Goal: Transaction & Acquisition: Purchase product/service

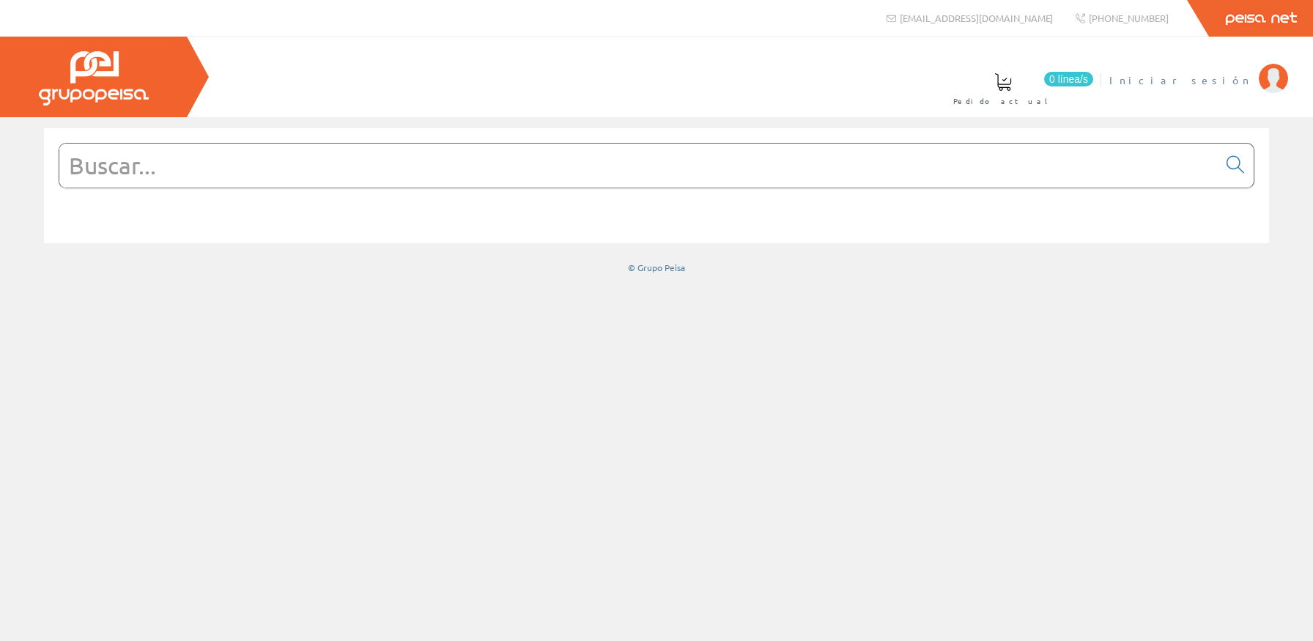
click at [1234, 71] on link "Iniciar sesión" at bounding box center [1198, 68] width 179 height 14
click at [237, 174] on input "text" at bounding box center [638, 166] width 1159 height 44
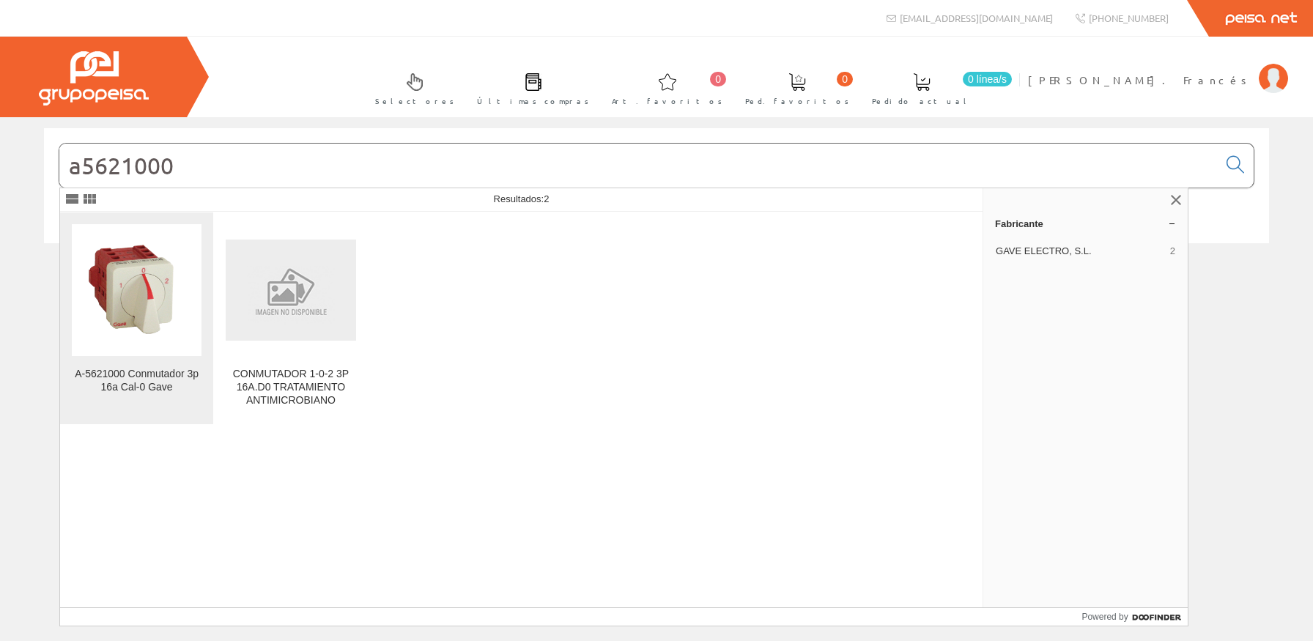
type input "a5621000"
click at [122, 303] on img at bounding box center [137, 290] width 130 height 127
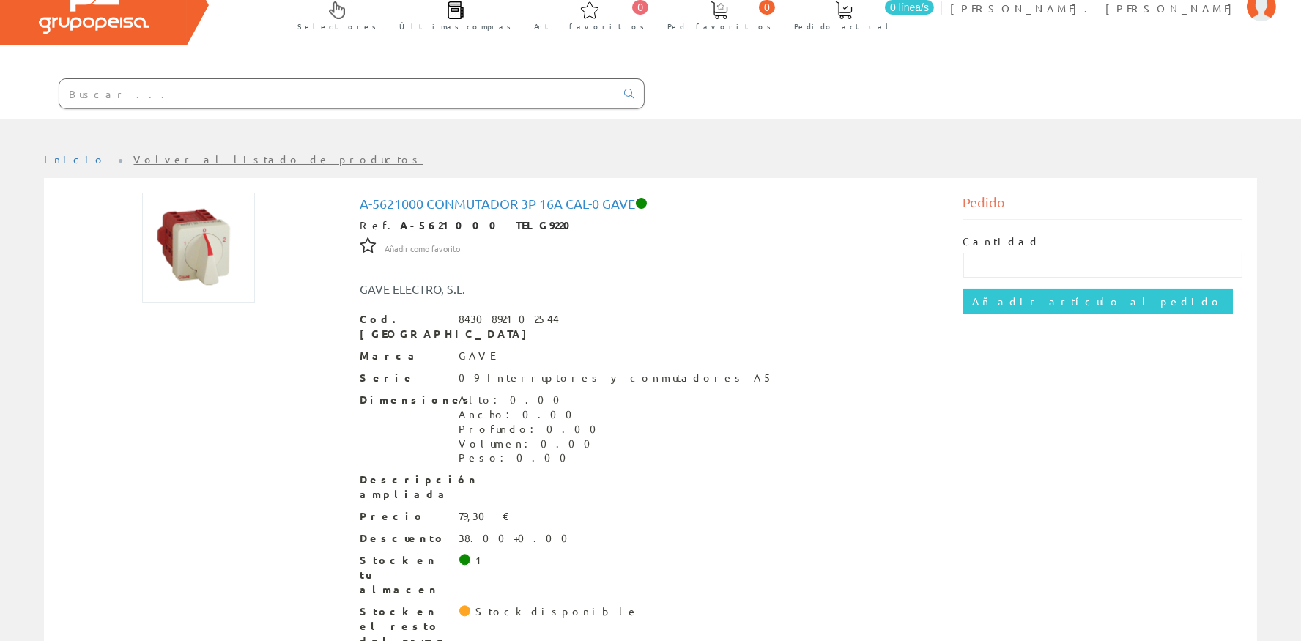
scroll to position [82, 0]
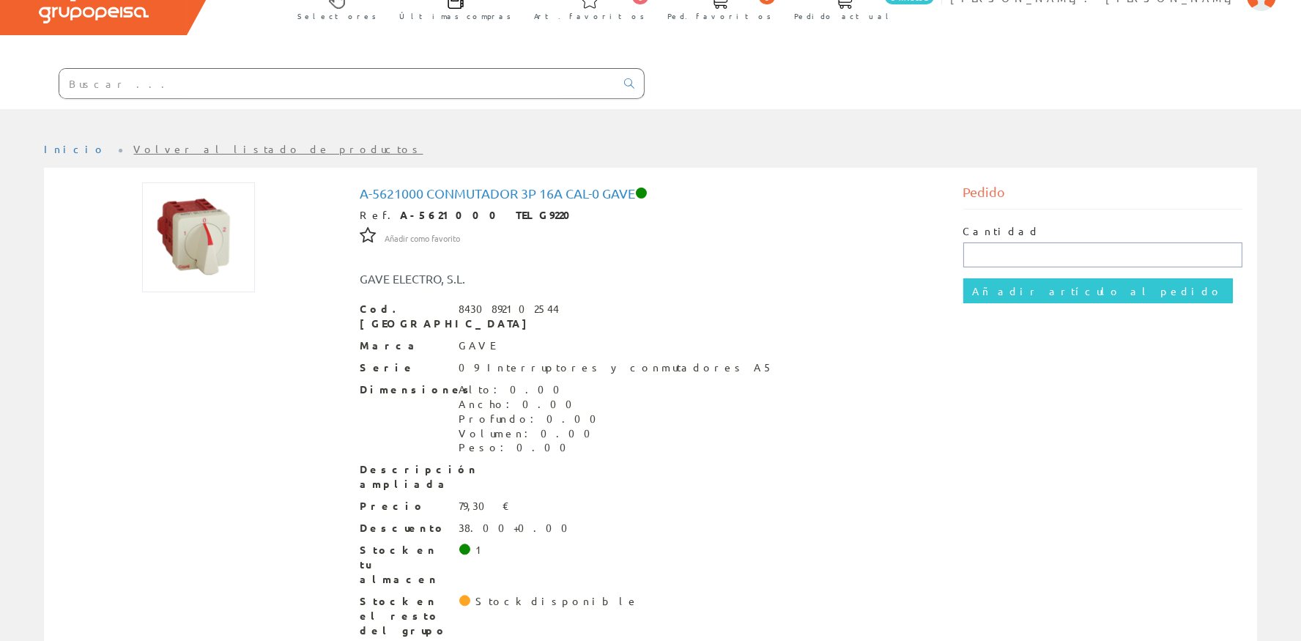
click at [1002, 259] on input "text" at bounding box center [1104, 255] width 280 height 25
type input "1"
click at [994, 288] on input "Añadir artículo al pedido" at bounding box center [1099, 290] width 270 height 25
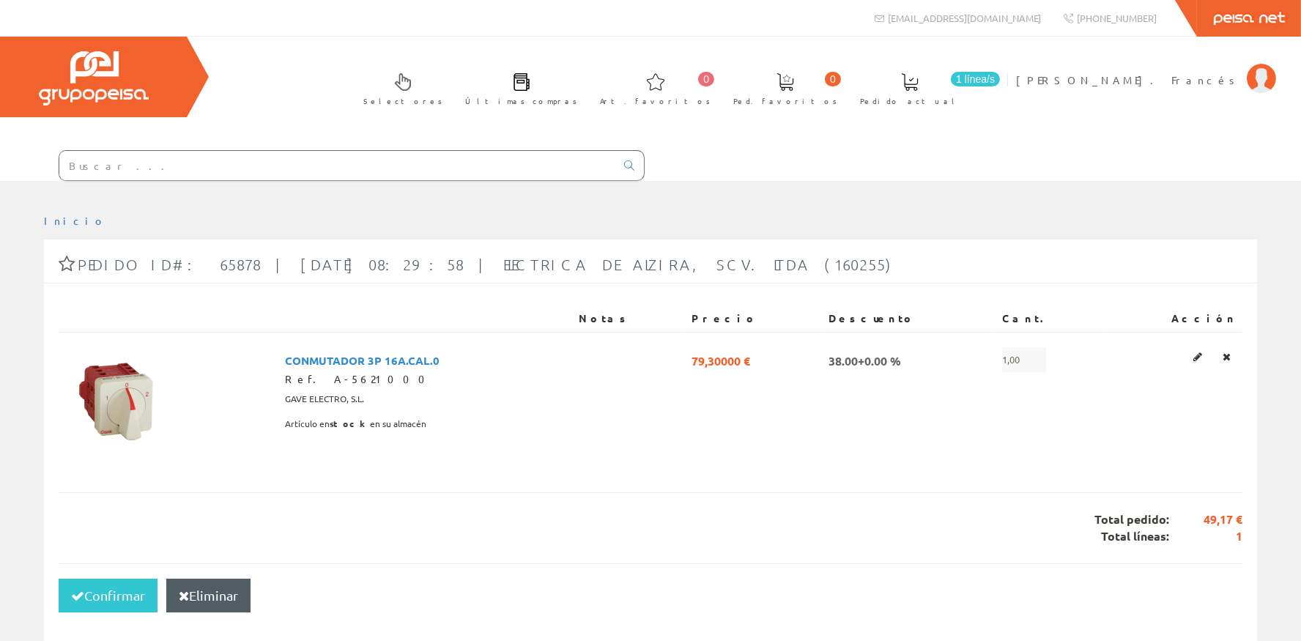
drag, startPoint x: 169, startPoint y: 192, endPoint x: 169, endPoint y: 181, distance: 11.0
click at [169, 191] on div at bounding box center [650, 192] width 1301 height 22
click at [169, 181] on div at bounding box center [650, 192] width 1301 height 22
click at [169, 174] on input "text" at bounding box center [337, 165] width 556 height 29
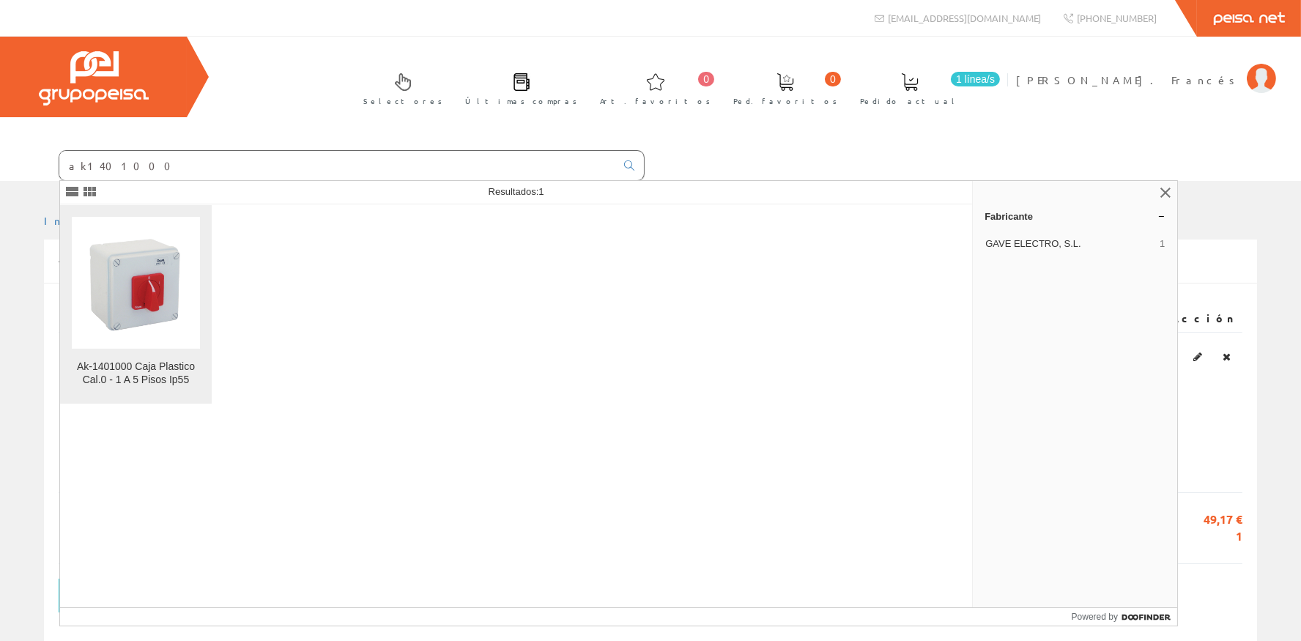
type input "ak1401000"
click at [167, 273] on img at bounding box center [136, 283] width 128 height 119
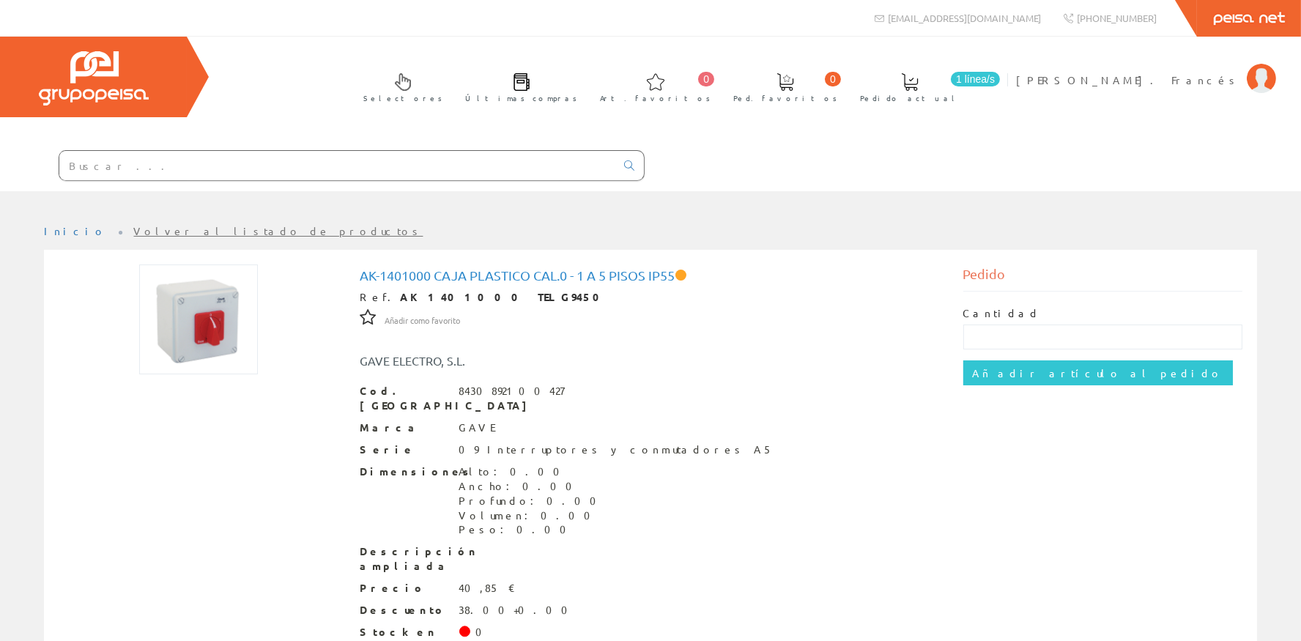
click at [258, 171] on input "text" at bounding box center [337, 165] width 556 height 29
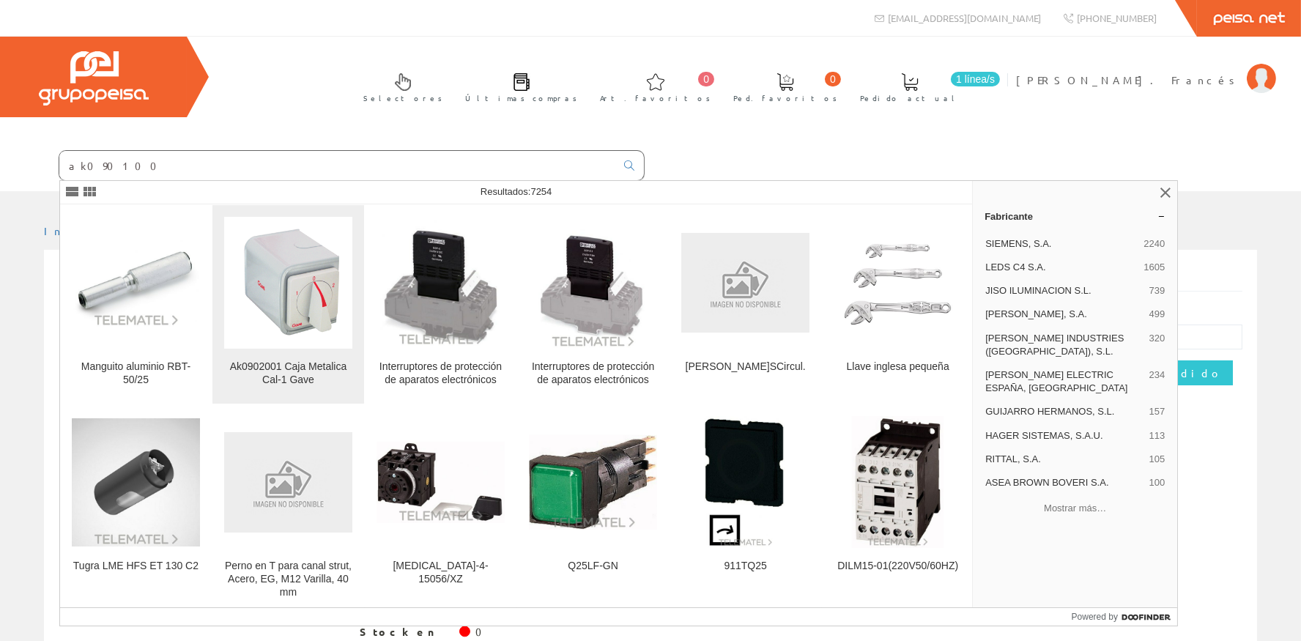
type input "ak090100"
click at [314, 292] on img at bounding box center [288, 283] width 128 height 126
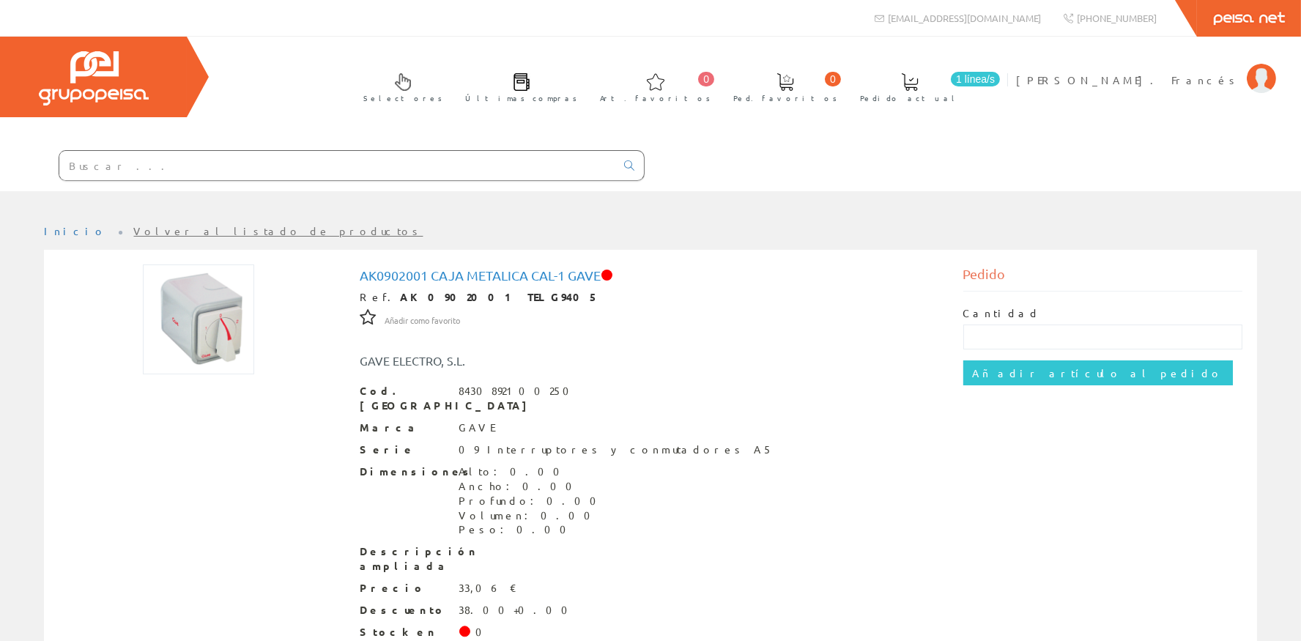
click at [304, 162] on input "text" at bounding box center [337, 165] width 556 height 29
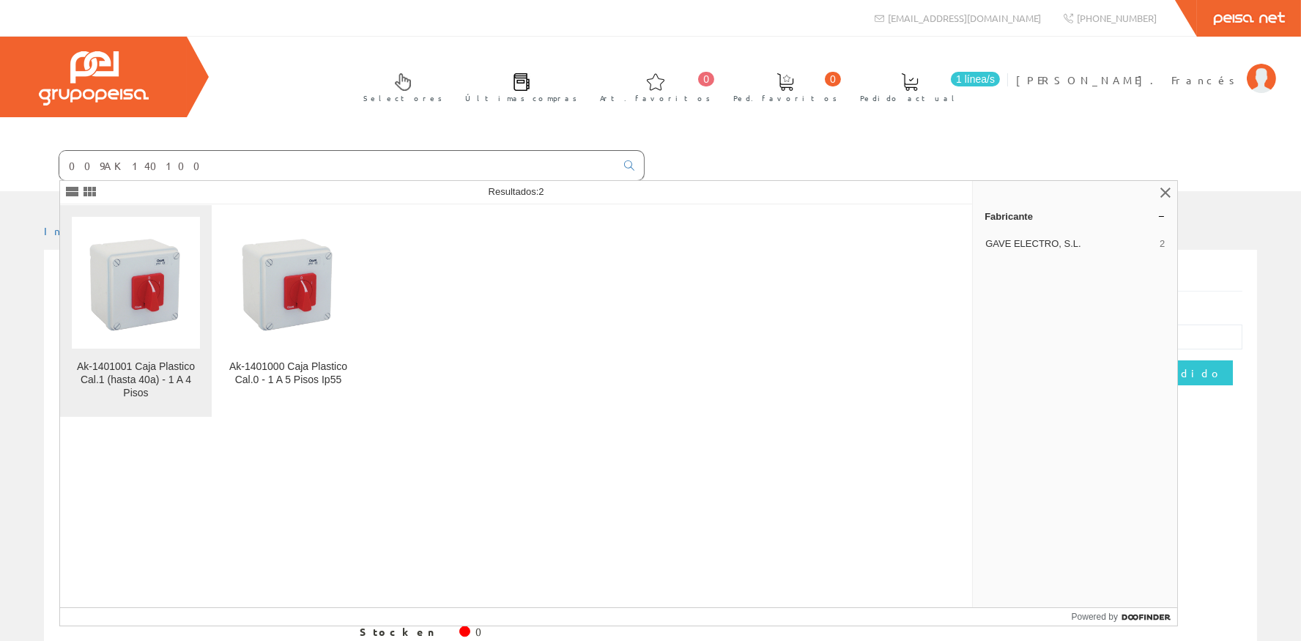
type input "009AK140100"
click at [153, 291] on img at bounding box center [136, 283] width 128 height 119
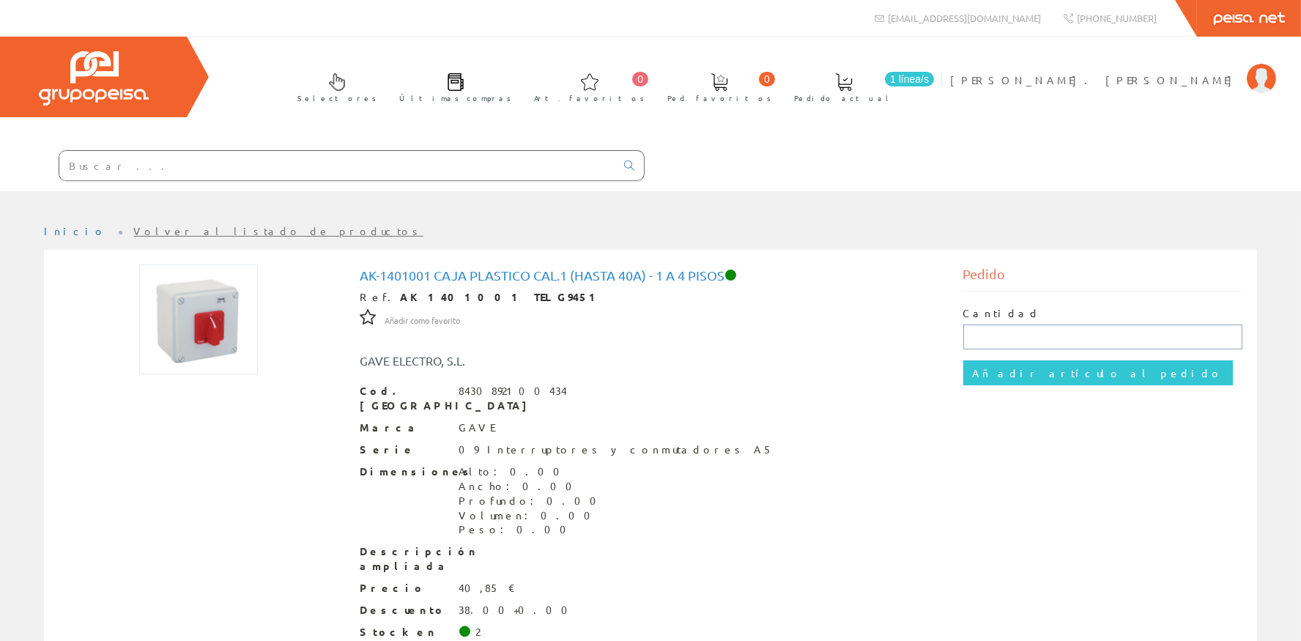
click at [1052, 333] on input "text" at bounding box center [1104, 337] width 280 height 25
type input "1"
click at [1041, 372] on input "Añadir artículo al pedido" at bounding box center [1099, 373] width 270 height 25
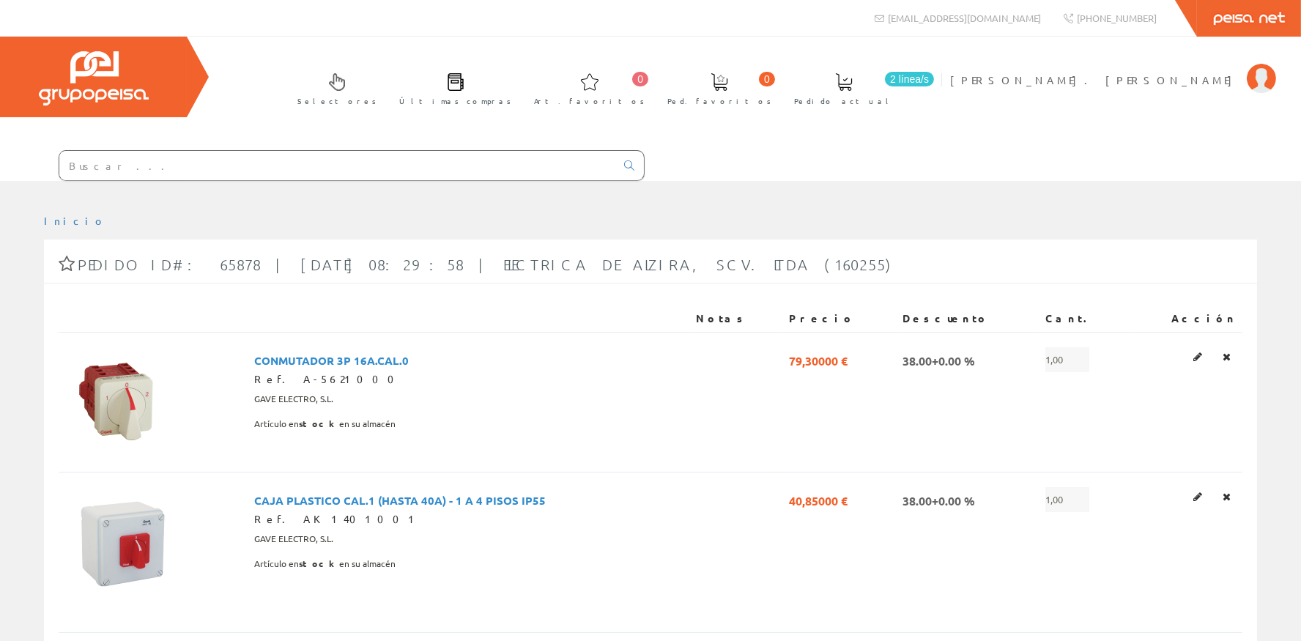
click at [312, 169] on input "text" at bounding box center [337, 165] width 556 height 29
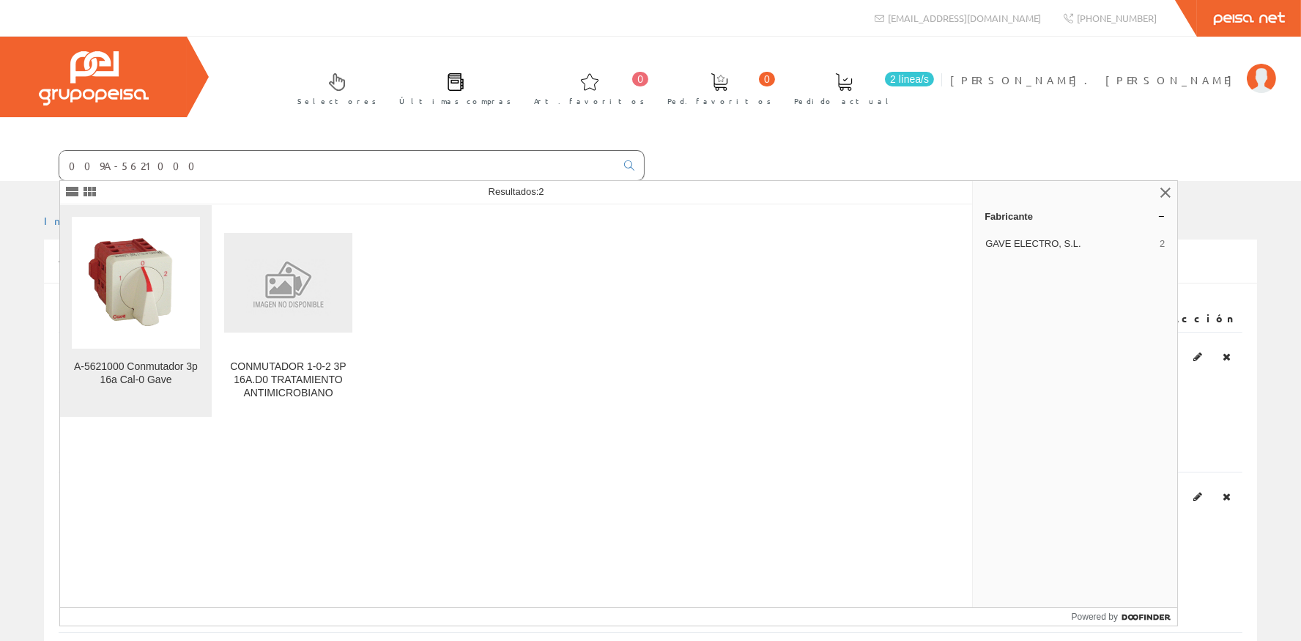
type input "009A-5621000"
click at [147, 309] on img at bounding box center [136, 283] width 128 height 125
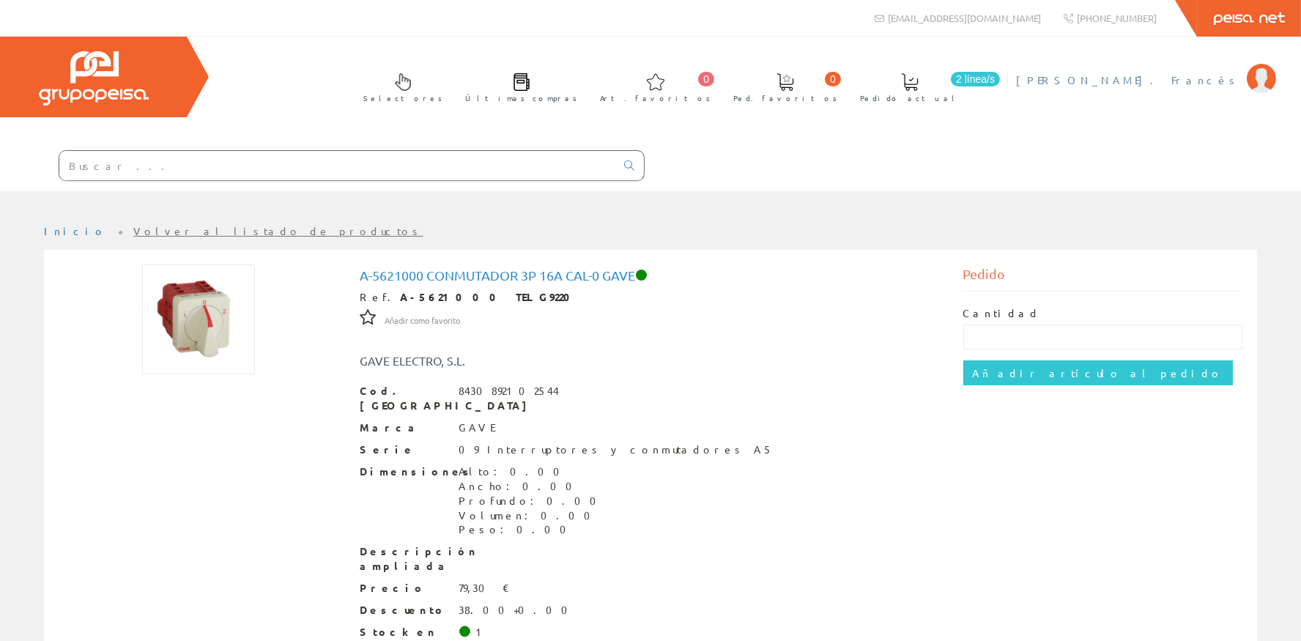
click at [1214, 83] on span "[PERSON_NAME]. [PERSON_NAME]" at bounding box center [1128, 80] width 224 height 15
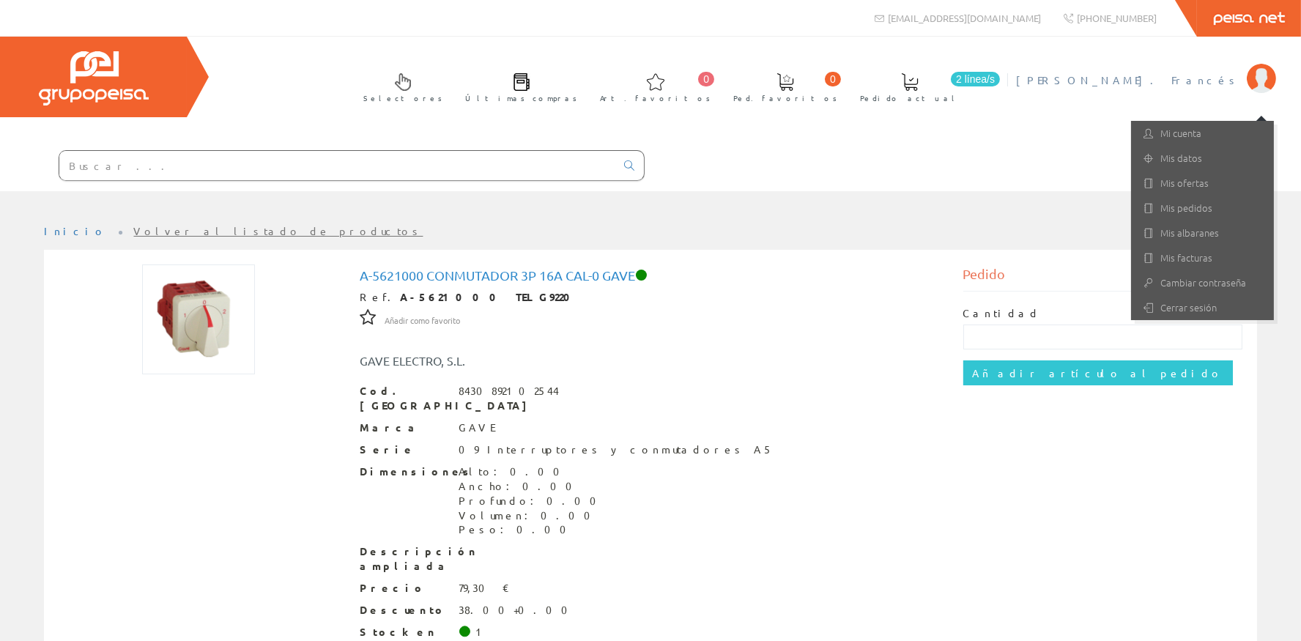
click at [1076, 133] on div "Selectores Últimas compras 0 0" at bounding box center [650, 114] width 1301 height 155
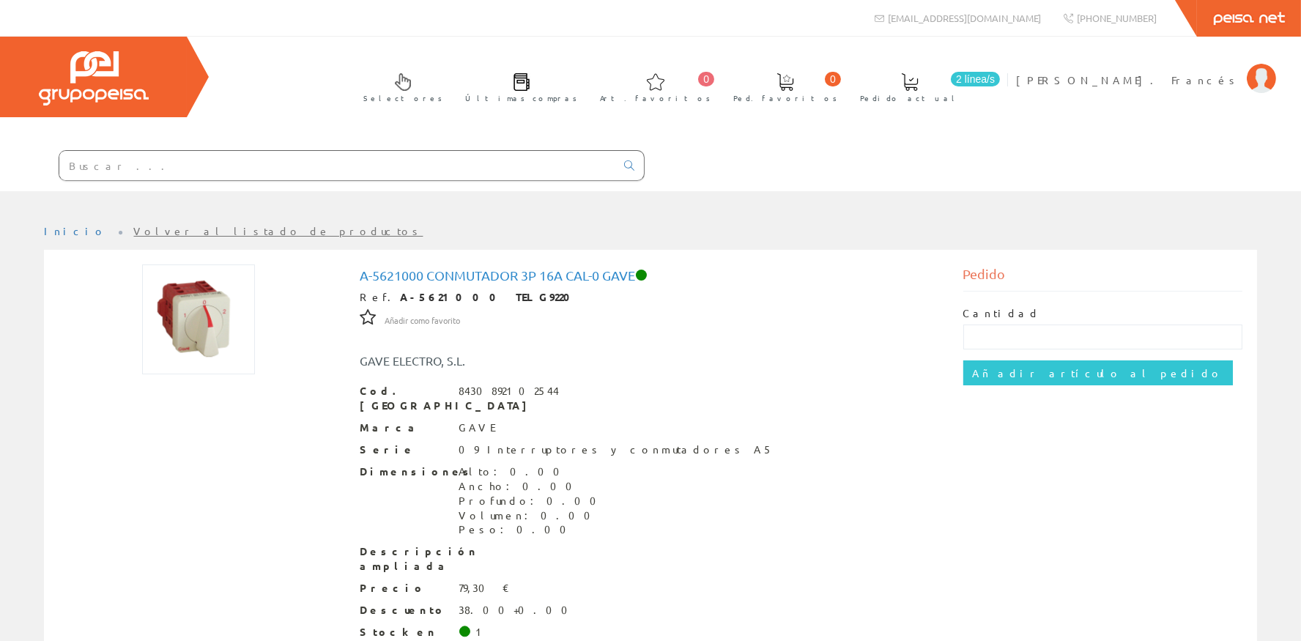
click at [919, 84] on span at bounding box center [910, 82] width 18 height 18
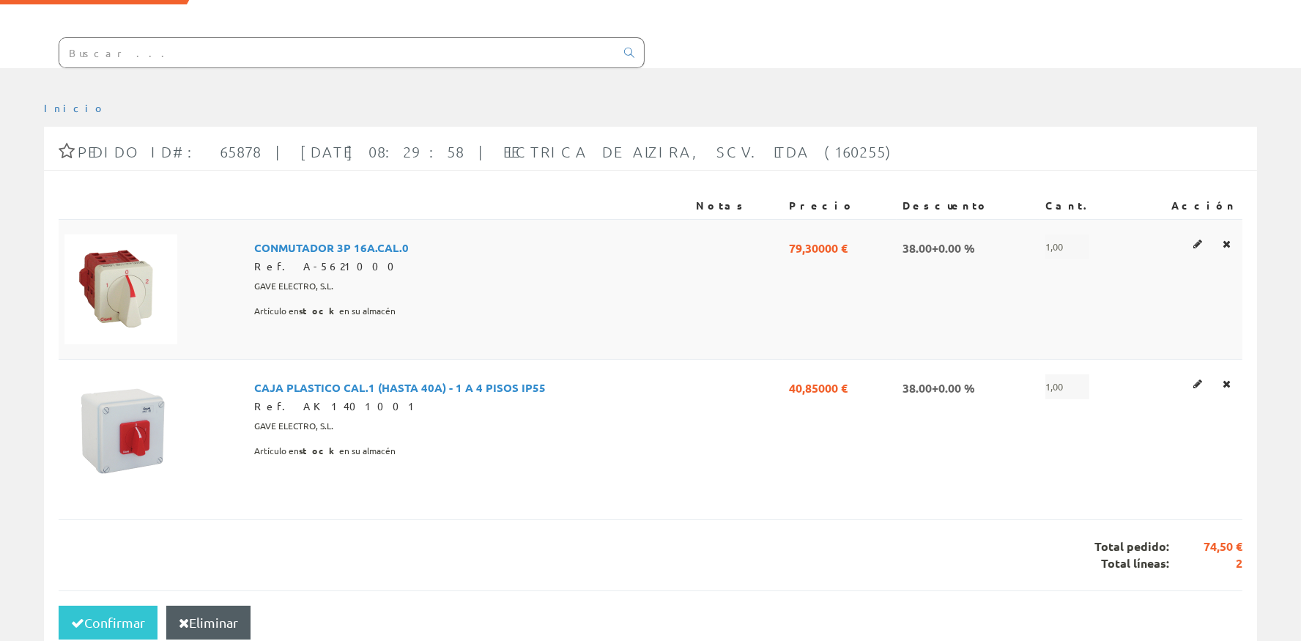
scroll to position [131, 0]
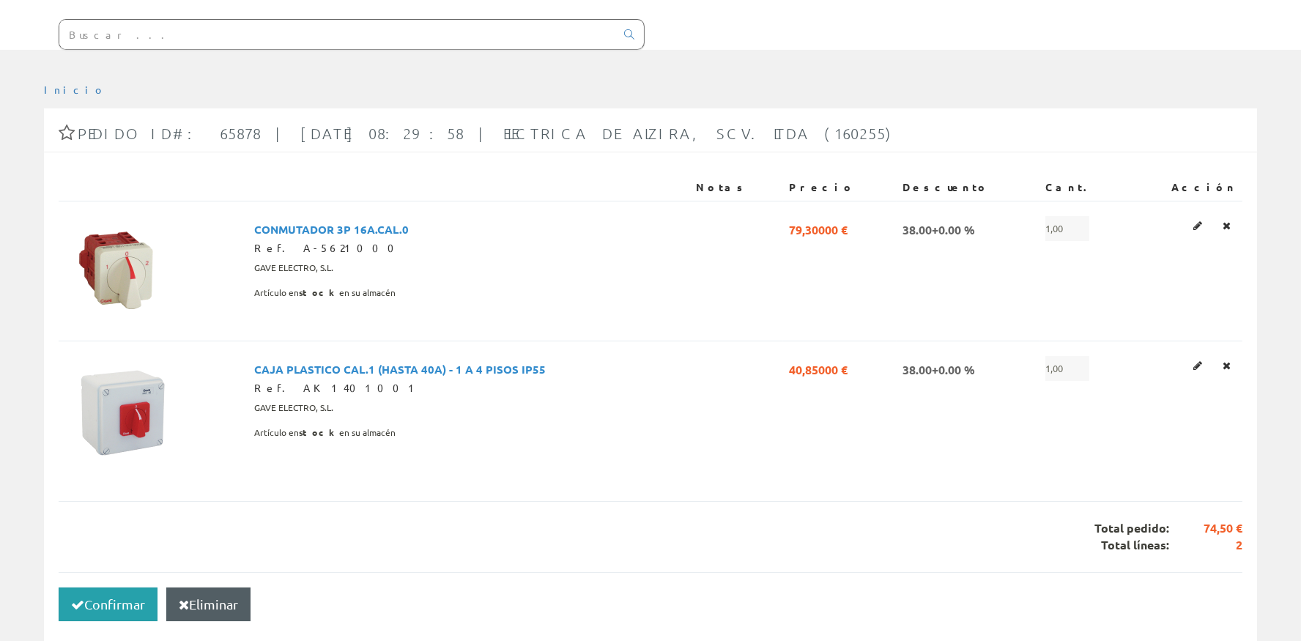
click at [122, 590] on button "Confirmar" at bounding box center [108, 605] width 99 height 34
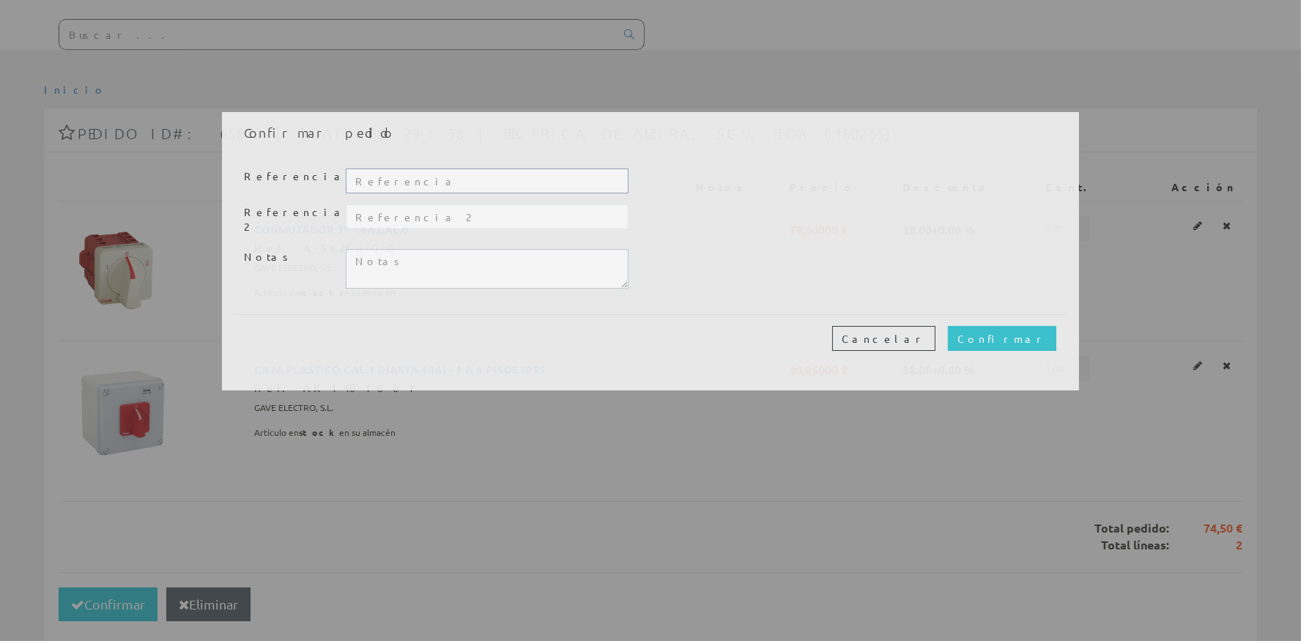
click at [449, 180] on input "text" at bounding box center [487, 181] width 283 height 25
type input "20418"
click at [574, 265] on textarea at bounding box center [487, 269] width 283 height 40
type textarea "P"
type textarea "Dejar material en mostrador, luego pasaremos a recogerlo, gracias."
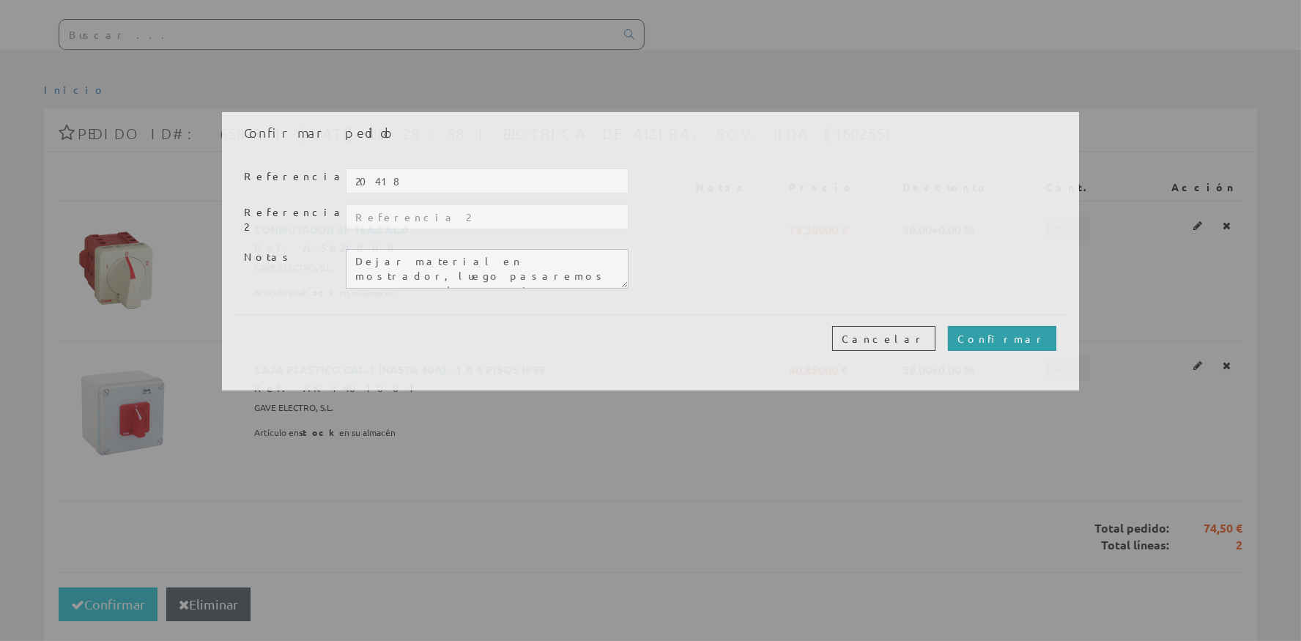
click at [1046, 326] on input "Confirmar" at bounding box center [1002, 338] width 108 height 25
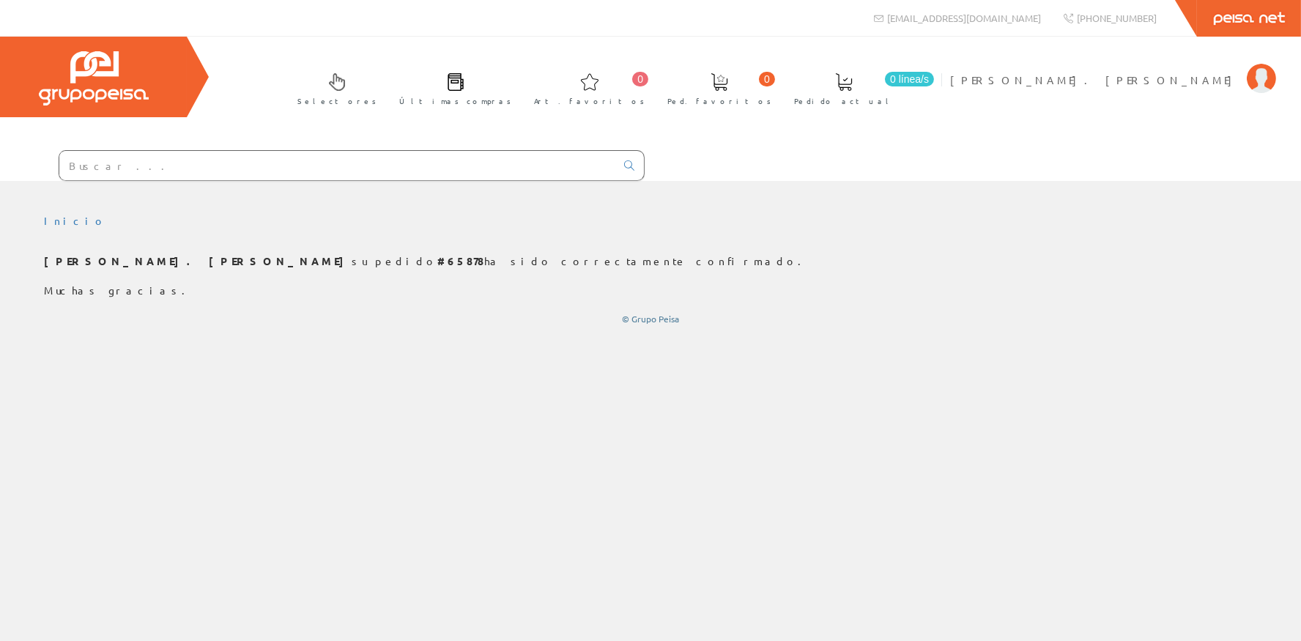
click at [344, 177] on input "text" at bounding box center [337, 165] width 556 height 29
type input "<"
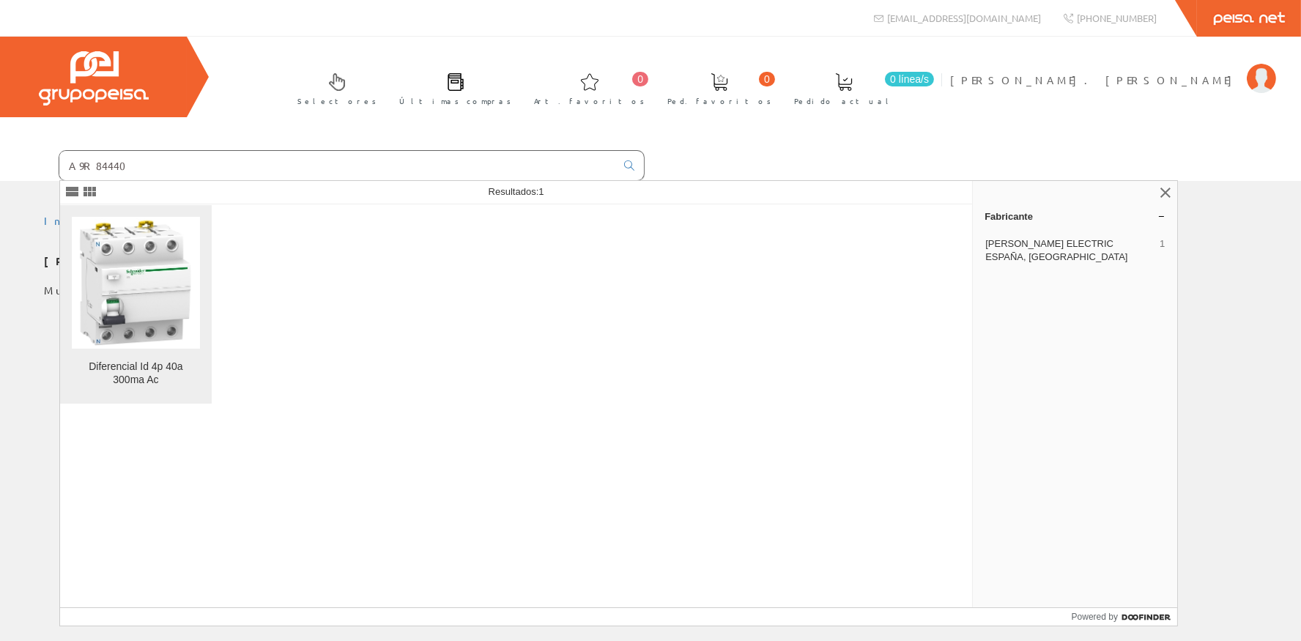
type input "A9R84440"
click at [169, 253] on img at bounding box center [136, 282] width 128 height 128
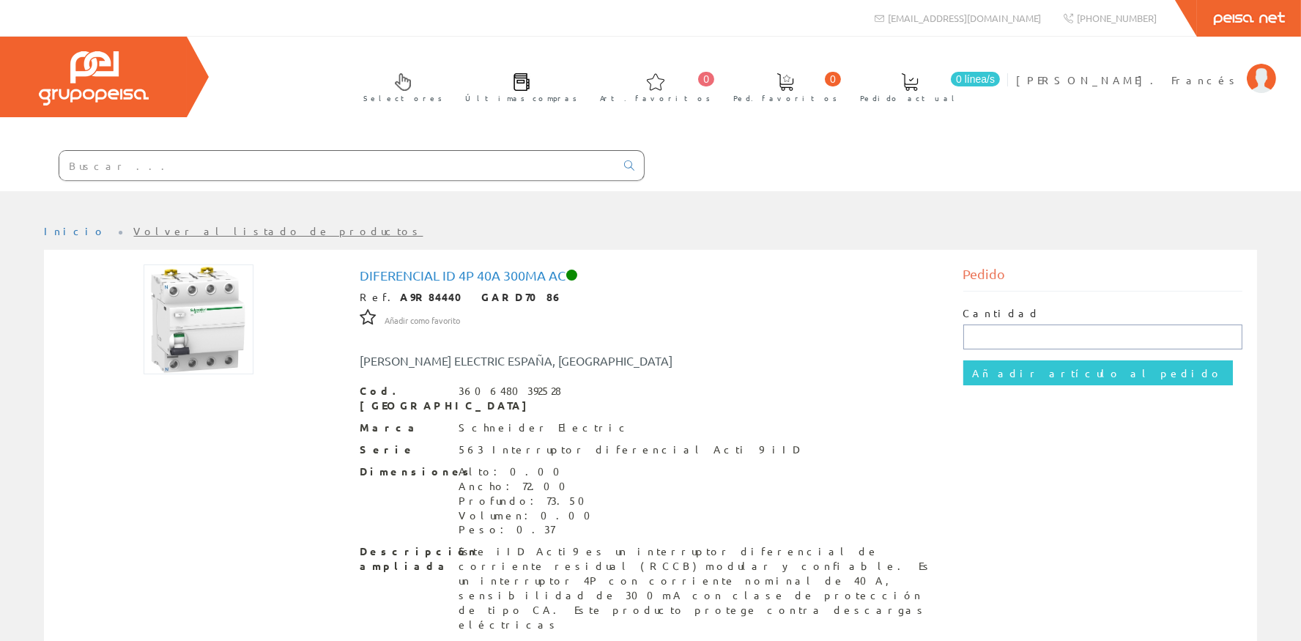
click at [999, 325] on input "text" at bounding box center [1104, 337] width 280 height 25
type input "1"
click at [1012, 366] on input "Añadir artículo al pedido" at bounding box center [1099, 373] width 270 height 25
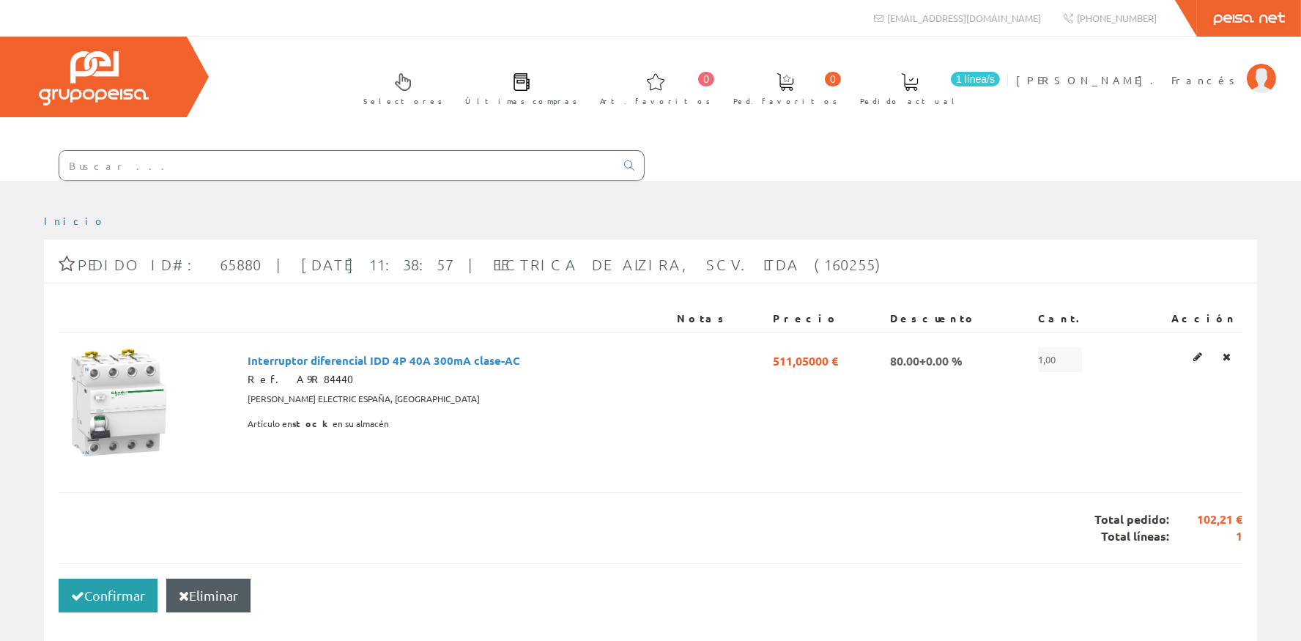
click at [98, 590] on button "Confirmar" at bounding box center [108, 596] width 99 height 34
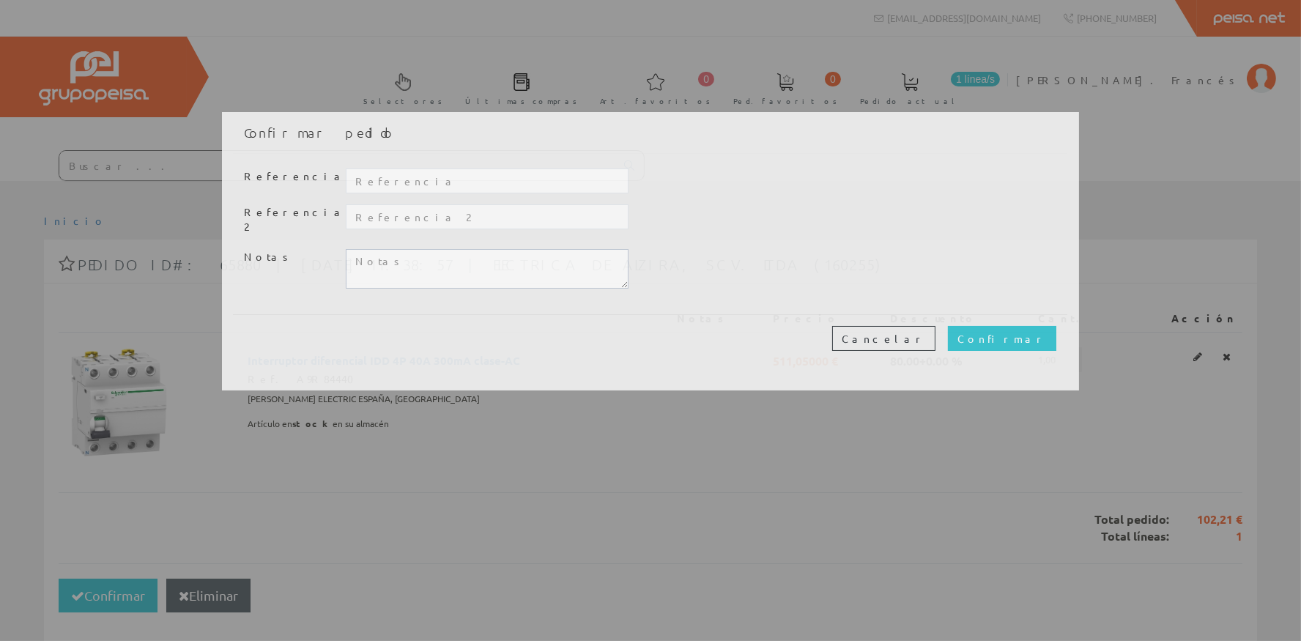
click at [381, 163] on div "Referencia Referencia 2 Notas" at bounding box center [650, 234] width 835 height 160
click at [395, 172] on input "text" at bounding box center [487, 181] width 283 height 25
type input "20419"
type textarea "P"
type textarea "Dejar en mostrador, lo"
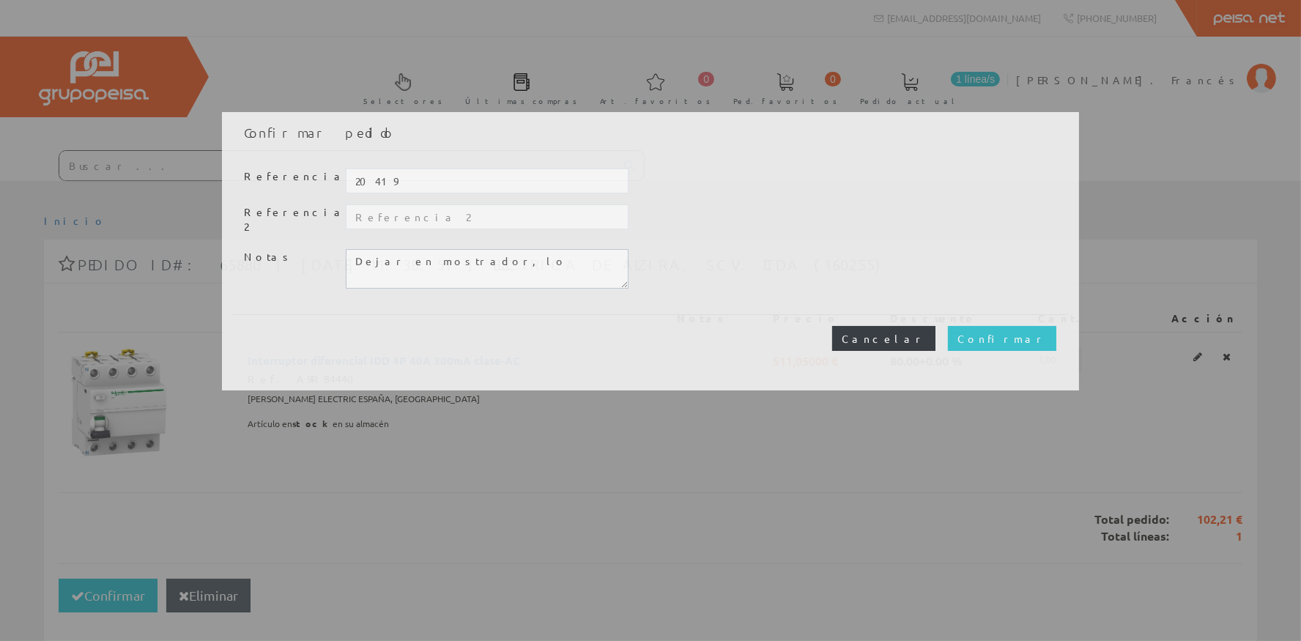
click at [936, 328] on button "Cancelar" at bounding box center [883, 338] width 103 height 25
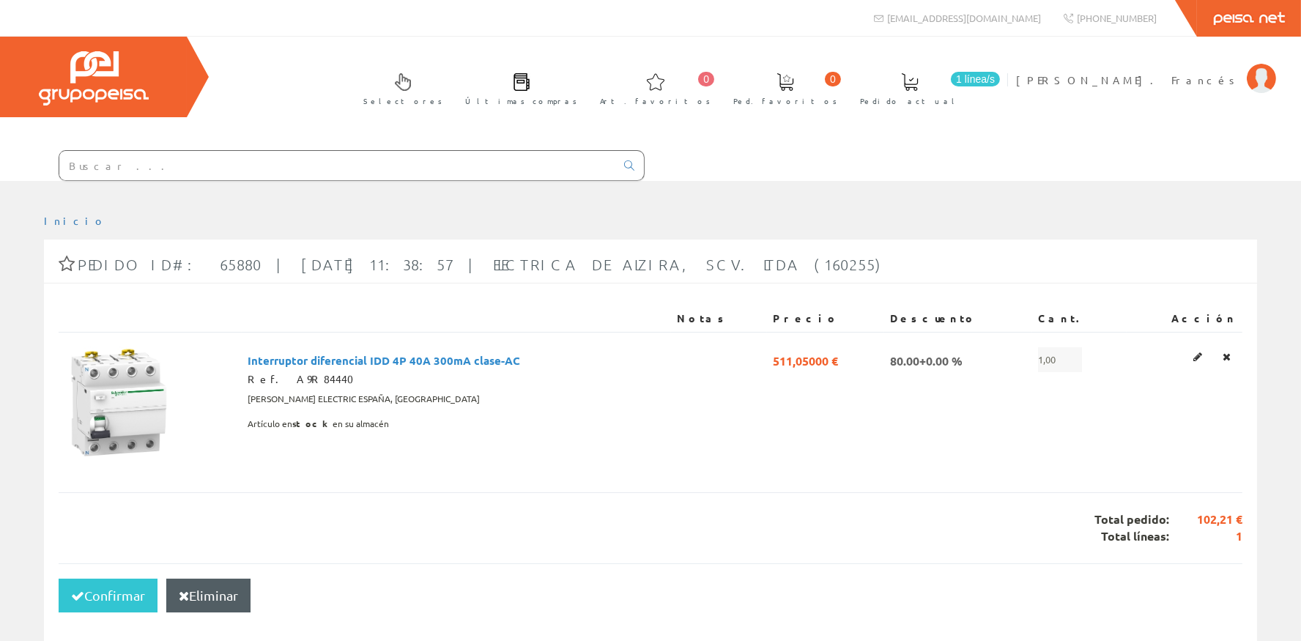
click at [159, 171] on input "text" at bounding box center [337, 165] width 556 height 29
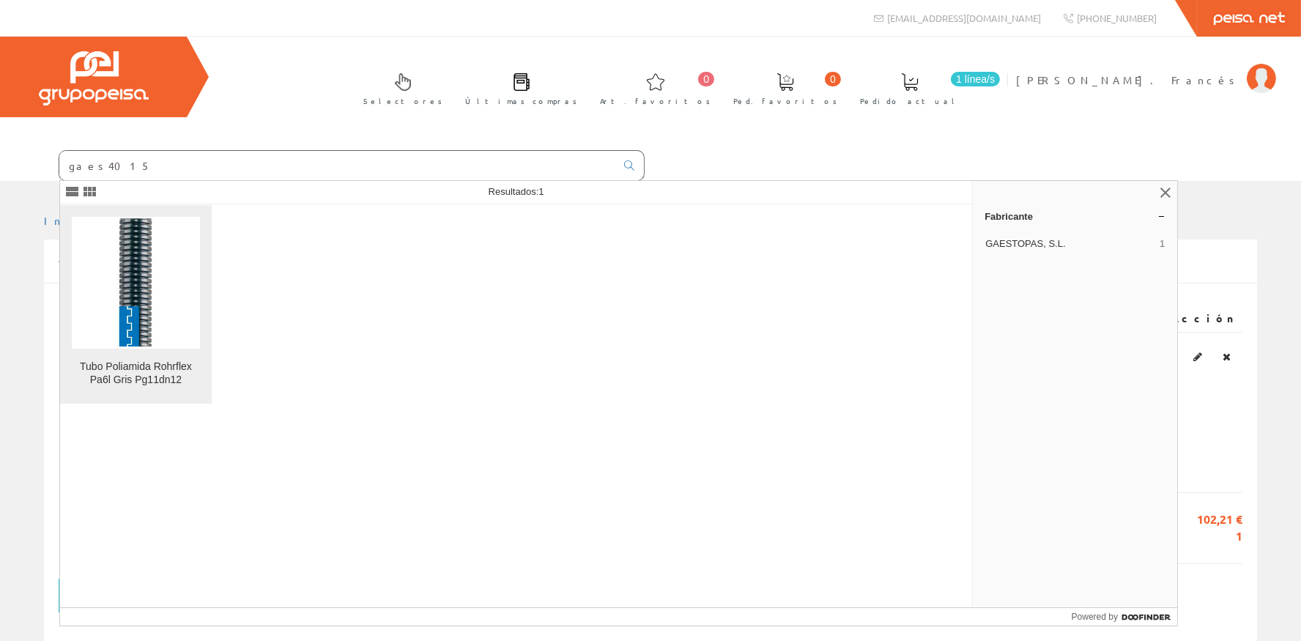
type input "gaes4015"
click at [96, 348] on link "Tubo Poliamida Rohrflex Pa6l Gris Pg11dn12" at bounding box center [136, 304] width 152 height 199
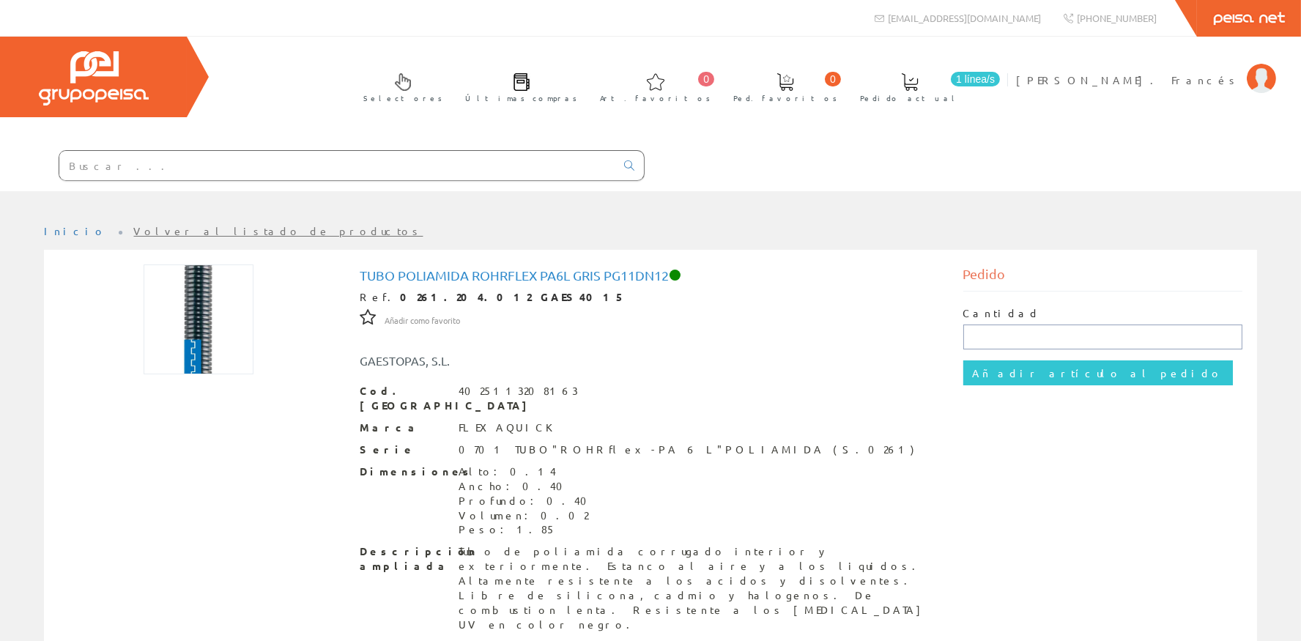
click at [979, 327] on input "text" at bounding box center [1104, 337] width 280 height 25
type input "50"
click at [1033, 374] on input "Añadir artículo al pedido" at bounding box center [1099, 373] width 270 height 25
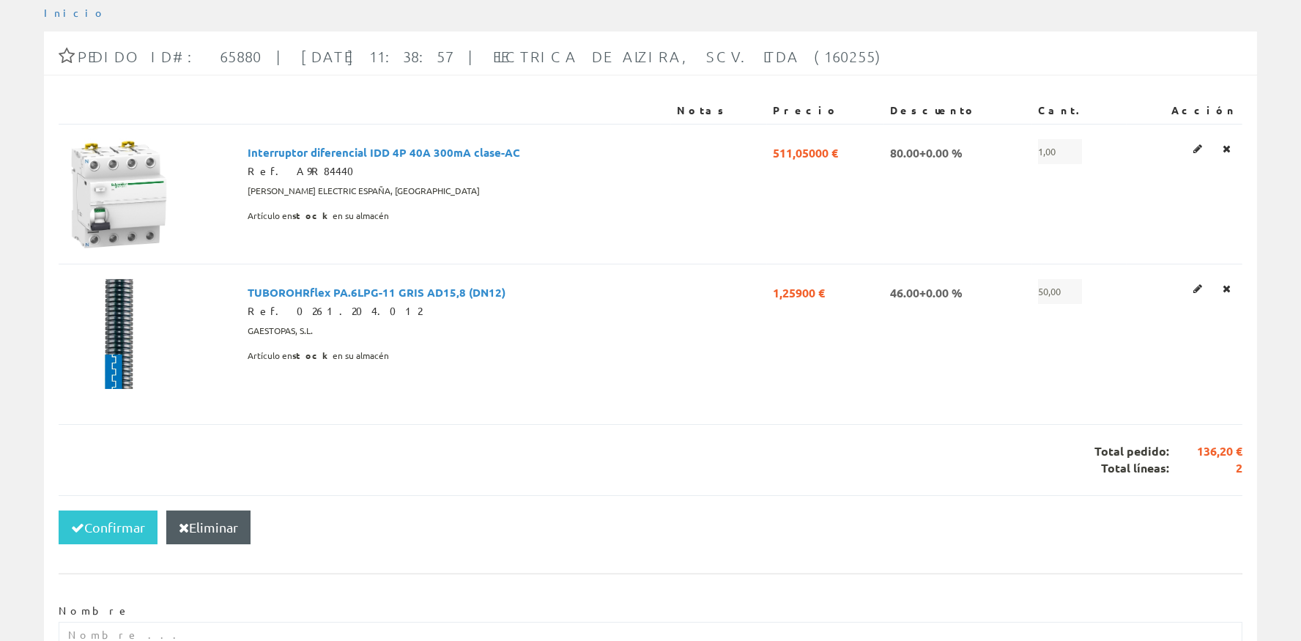
scroll to position [262, 0]
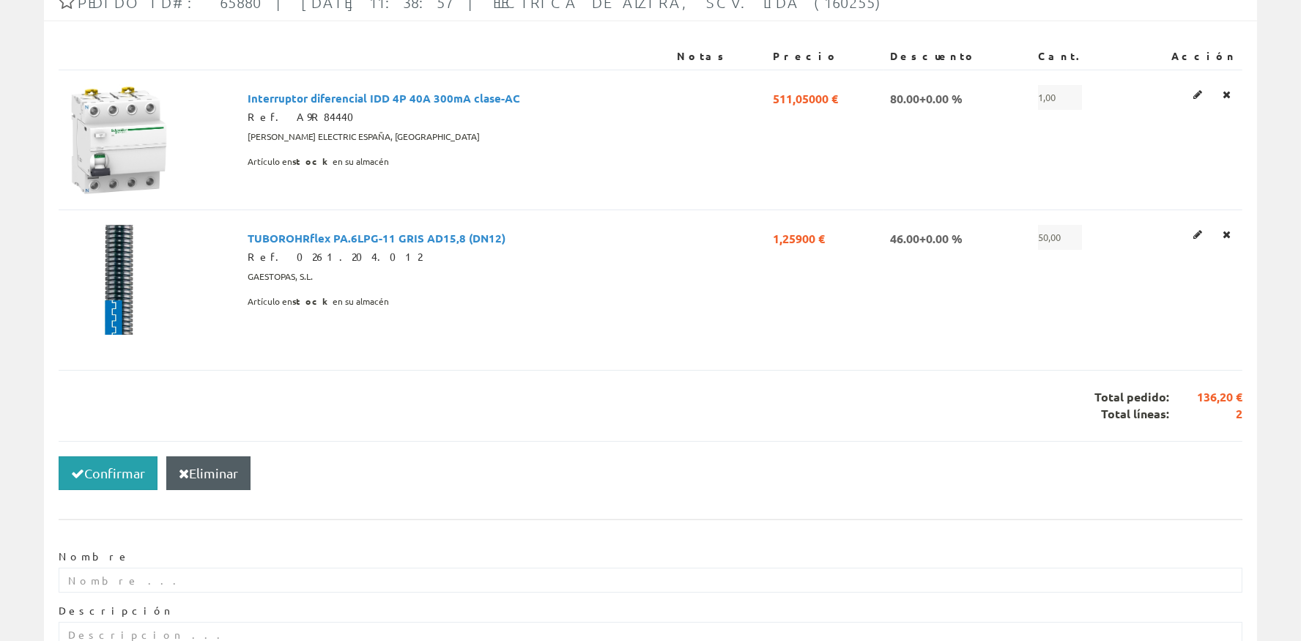
click at [118, 470] on button "Confirmar" at bounding box center [108, 474] width 99 height 34
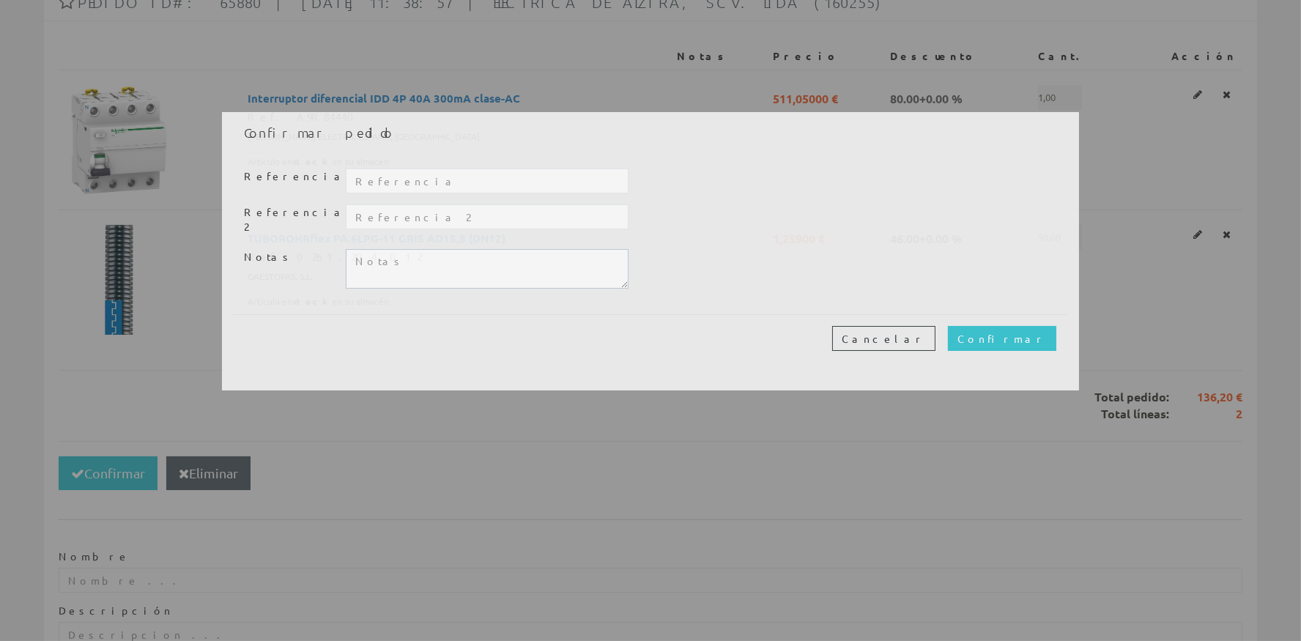
click at [407, 168] on div "Referencia Referencia 2 Notas" at bounding box center [650, 234] width 835 height 160
click at [449, 167] on div "Referencia Referencia 2 Notas" at bounding box center [650, 234] width 835 height 160
click at [450, 174] on input "text" at bounding box center [487, 181] width 283 height 25
type input "20419"
click at [473, 260] on textarea at bounding box center [487, 269] width 283 height 40
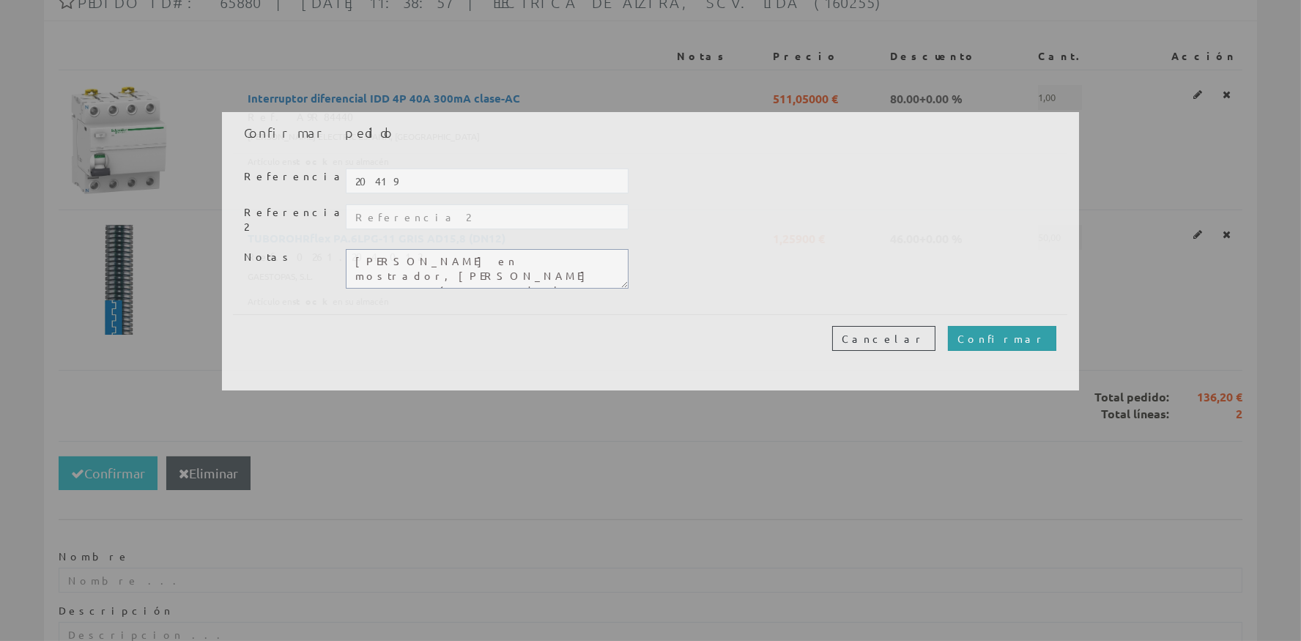
type textarea "Dejar en mostrador, Alfredo se pasarán antes de la 13:30h a recogerlo, gracias."
click at [1035, 339] on input "Confirmar" at bounding box center [1002, 338] width 108 height 25
